Goal: Task Accomplishment & Management: Use online tool/utility

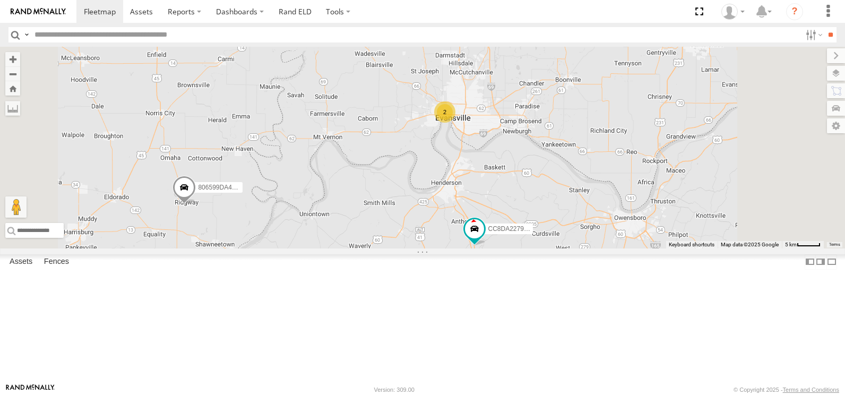
click at [196, 205] on span at bounding box center [184, 190] width 23 height 29
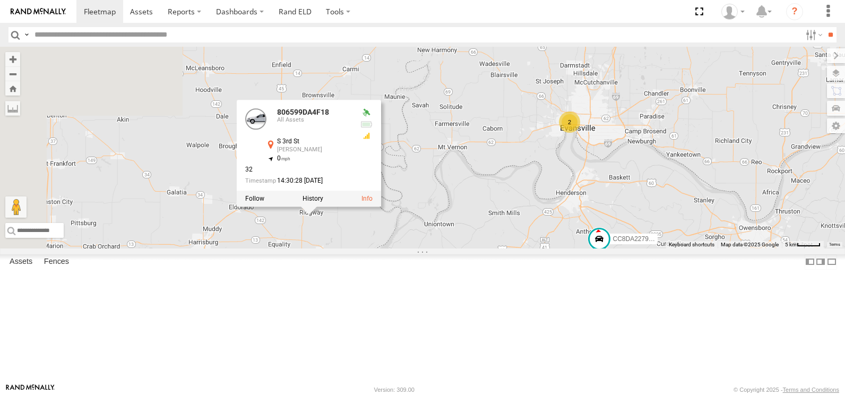
drag, startPoint x: 340, startPoint y: 301, endPoint x: 471, endPoint y: 311, distance: 130.9
click at [471, 248] on div "357660106497266 806599DA4F18 357660106496276 2 CC8DA22792D4 806599DA4F18 All As…" at bounding box center [422, 148] width 845 height 202
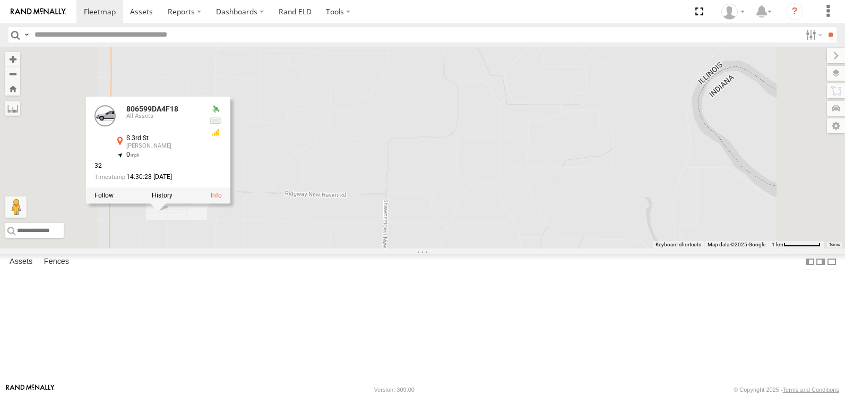
drag, startPoint x: 458, startPoint y: 294, endPoint x: 590, endPoint y: 295, distance: 131.6
click at [590, 248] on div "357660106497266 806599DA4F18 357660106496276 CC8DA22792D4 806599DA4F18 All Asse…" at bounding box center [422, 148] width 845 height 202
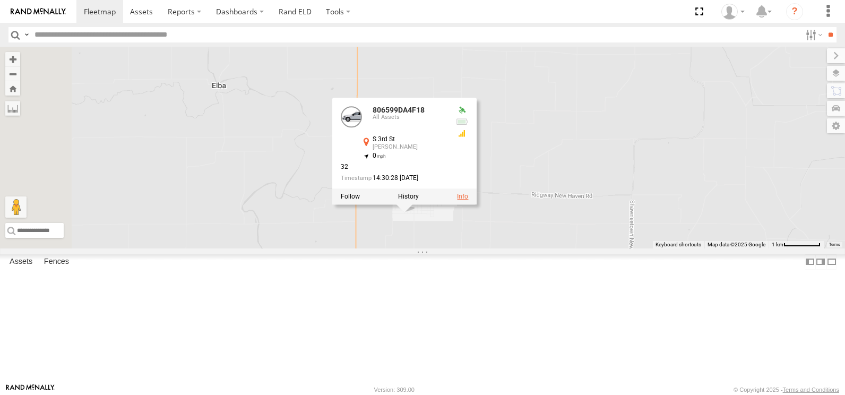
click at [468, 200] on link at bounding box center [462, 196] width 11 height 7
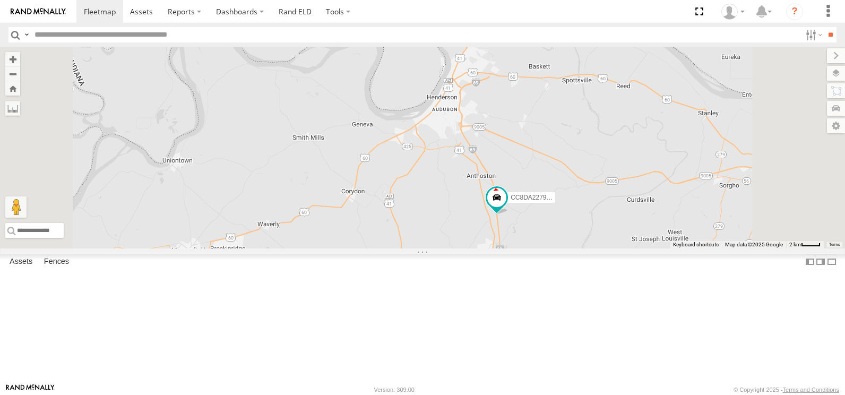
drag, startPoint x: 519, startPoint y: 299, endPoint x: 456, endPoint y: 235, distance: 89.3
click at [456, 235] on div "357660106497266 806599DA4F18 357660106496276 CC8DA22792D4 2" at bounding box center [422, 148] width 845 height 202
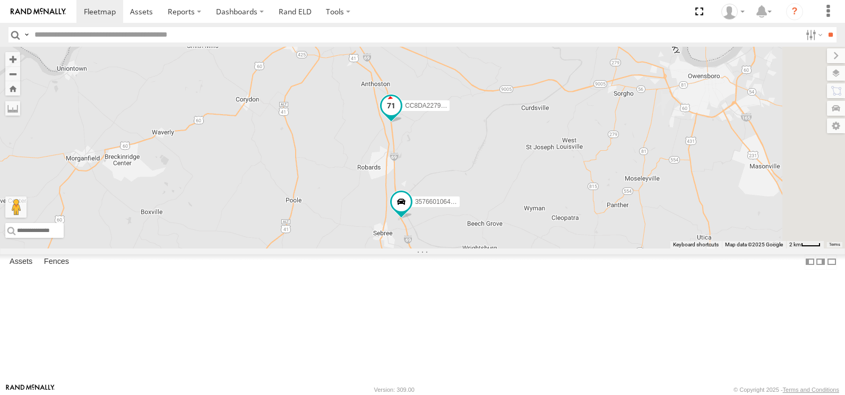
click at [401, 116] on span at bounding box center [391, 106] width 19 height 19
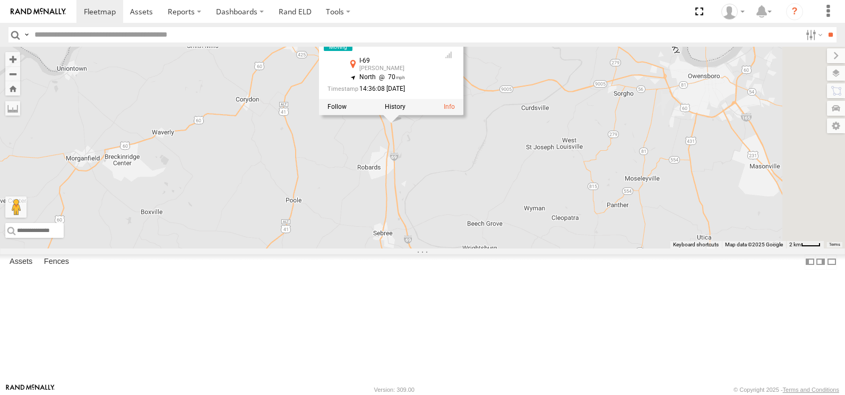
drag, startPoint x: 447, startPoint y: 218, endPoint x: 593, endPoint y: 246, distance: 149.2
click at [592, 244] on div "357660106497266 806599DA4F18 357660106496276 CC8DA22792D4 2 CC8DA22792D4 All As…" at bounding box center [422, 148] width 845 height 202
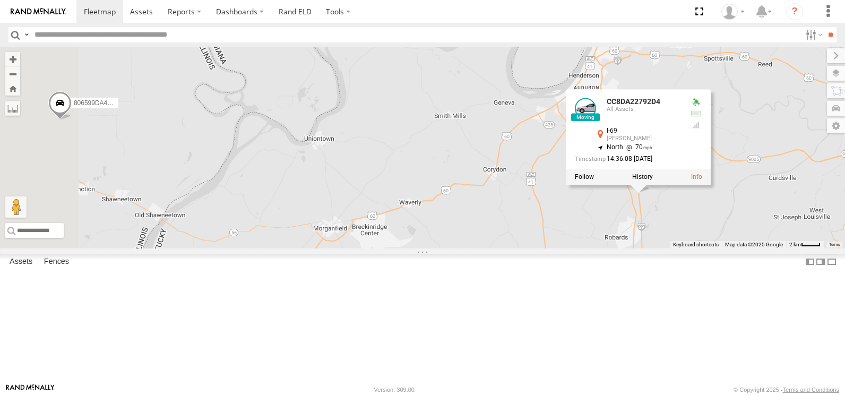
drag, startPoint x: 424, startPoint y: 206, endPoint x: 564, endPoint y: 259, distance: 149.7
click at [563, 248] on div "357660106497266 806599DA4F18 357660106496276 CC8DA22792D4 2 CC8DA22792D4 All As…" at bounding box center [422, 148] width 845 height 202
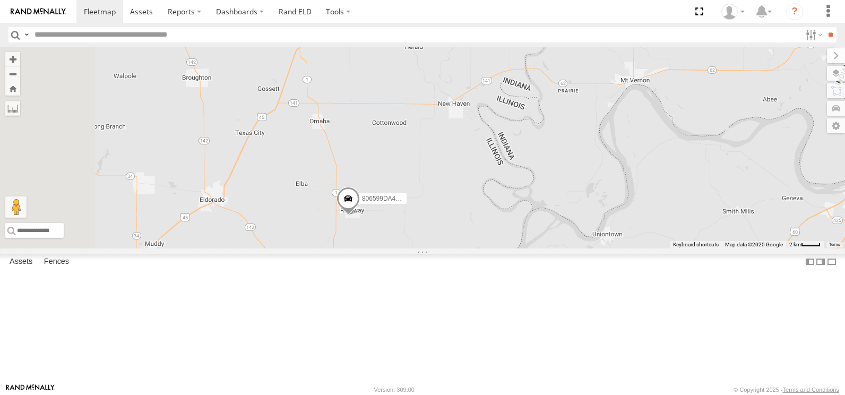
click at [360, 216] on span at bounding box center [348, 201] width 23 height 29
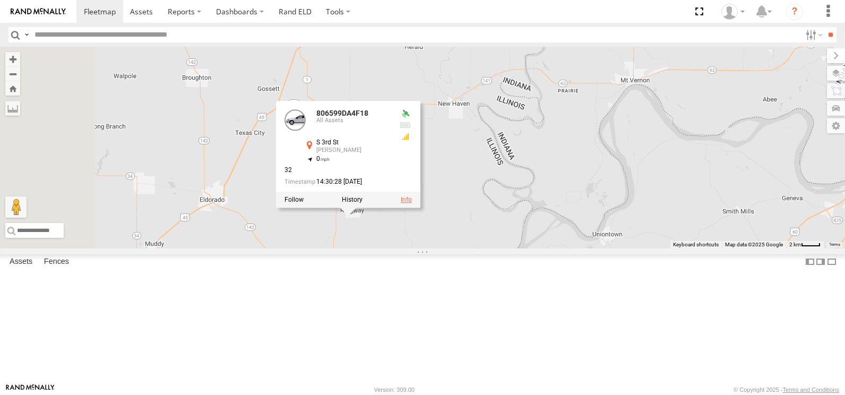
click at [412, 203] on link at bounding box center [406, 199] width 11 height 7
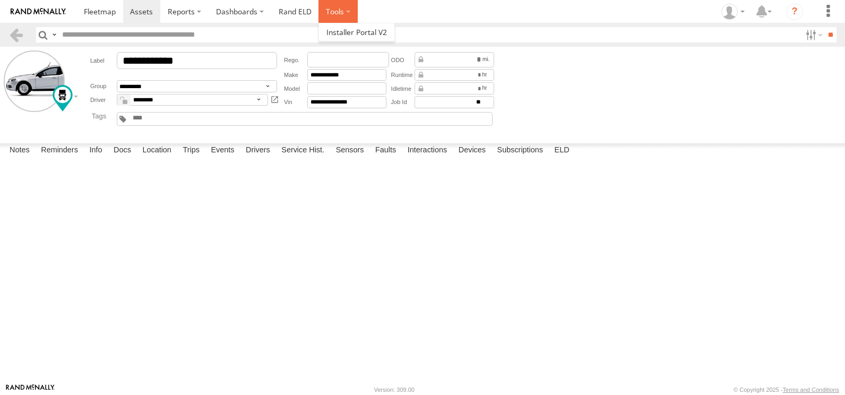
click at [343, 12] on label at bounding box center [337, 11] width 39 height 23
click at [62, 7] on link at bounding box center [38, 11] width 76 height 23
